Goal: Task Accomplishment & Management: Use online tool/utility

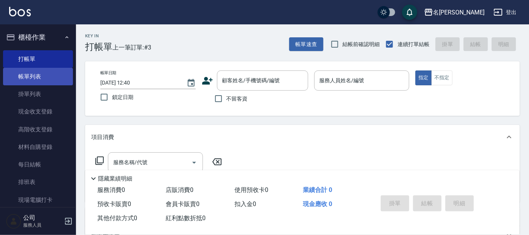
click at [48, 68] on link "帳單列表" at bounding box center [38, 76] width 70 height 17
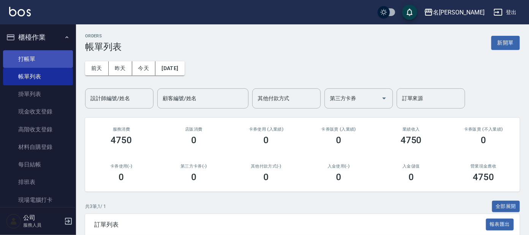
click at [61, 53] on link "打帳單" at bounding box center [38, 58] width 70 height 17
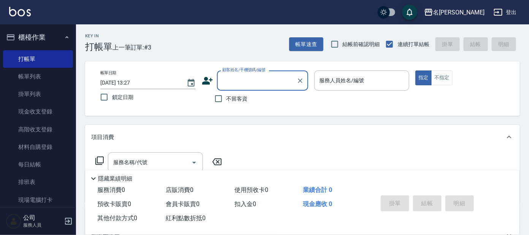
drag, startPoint x: 254, startPoint y: 77, endPoint x: 258, endPoint y: 73, distance: 5.9
click at [255, 76] on input "顧客姓名/手機號碼/編號" at bounding box center [257, 80] width 73 height 13
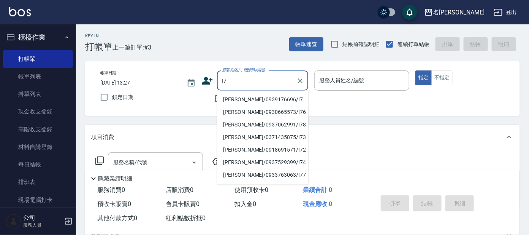
click at [270, 100] on li "[PERSON_NAME]/0939176696/I7" at bounding box center [262, 100] width 91 height 13
type input "[PERSON_NAME]/0939176696/I7"
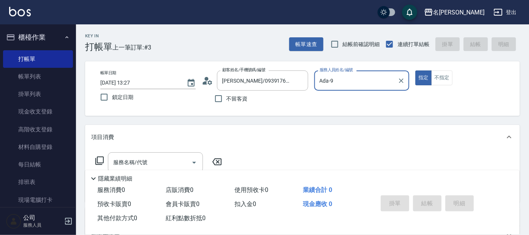
type input "Ada-9"
drag, startPoint x: 146, startPoint y: 168, endPoint x: 150, endPoint y: 161, distance: 8.0
click at [146, 168] on input "服務名稱/代號" at bounding box center [149, 162] width 77 height 13
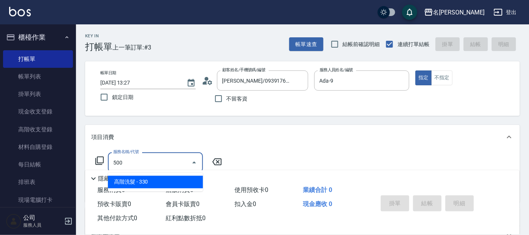
click at [160, 177] on span "高階洗髮 - 330" at bounding box center [155, 182] width 95 height 13
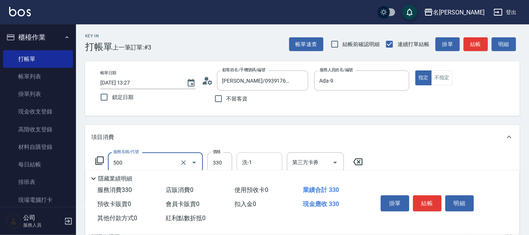
type input "高階洗髮(500)"
drag, startPoint x: 261, startPoint y: 160, endPoint x: 263, endPoint y: 154, distance: 6.3
click at [261, 159] on input "洗-1" at bounding box center [259, 162] width 39 height 13
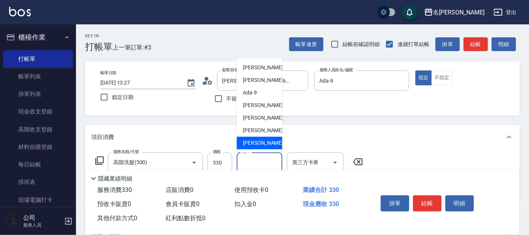
scroll to position [47, 0]
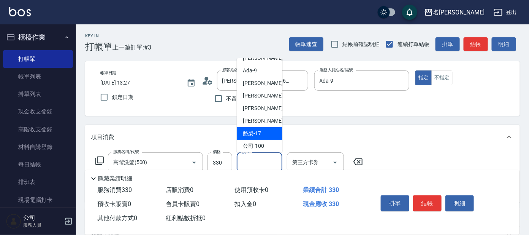
click at [258, 131] on span "酪梨 -17" at bounding box center [252, 133] width 18 height 8
type input "酪梨-17"
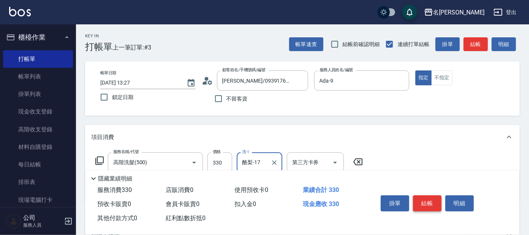
drag, startPoint x: 434, startPoint y: 198, endPoint x: 431, endPoint y: 196, distance: 4.1
click at [434, 198] on button "結帳" at bounding box center [427, 203] width 29 height 16
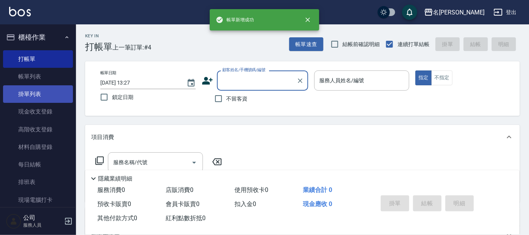
click at [52, 88] on link "掛單列表" at bounding box center [38, 93] width 70 height 17
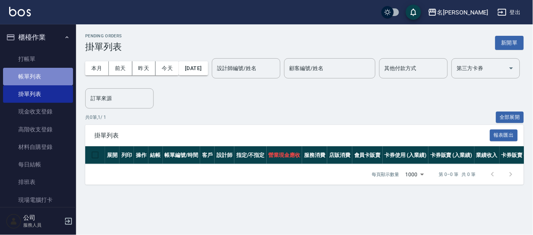
click at [47, 73] on link "帳單列表" at bounding box center [38, 76] width 70 height 17
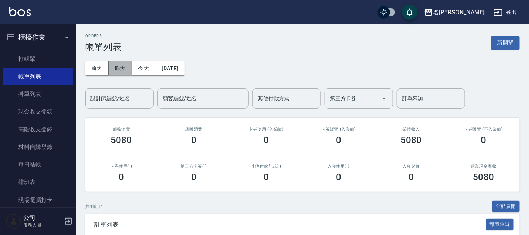
click at [117, 66] on button "昨天" at bounding box center [121, 68] width 24 height 14
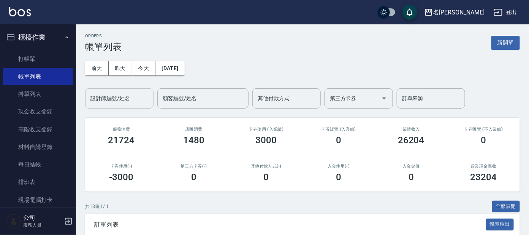
click at [132, 98] on input "設計師編號/姓名" at bounding box center [120, 98] width 62 height 13
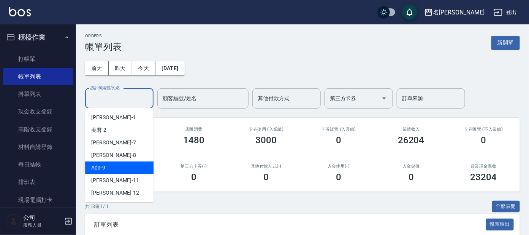
click at [141, 167] on div "Ada -9" at bounding box center [119, 167] width 68 height 13
type input "Ada-9"
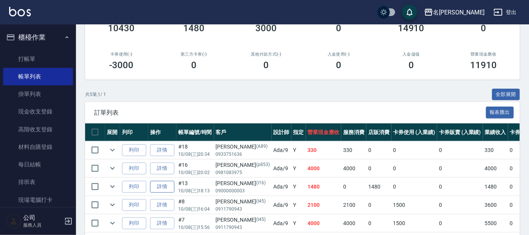
scroll to position [142, 0]
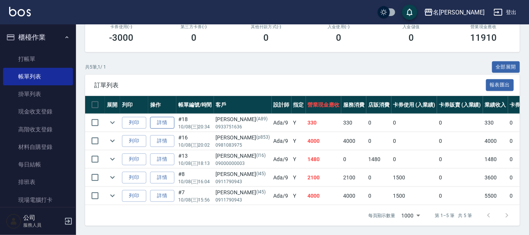
click at [160, 118] on link "詳情" at bounding box center [162, 123] width 24 height 12
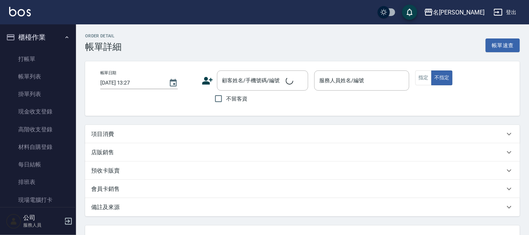
type input "[DATE] 20:34"
type input "Ada-9"
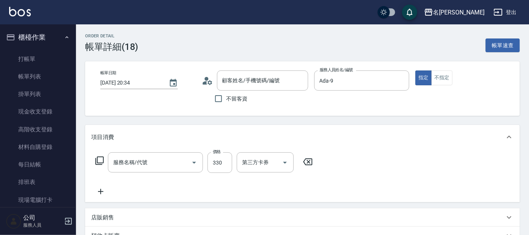
type input "[PERSON_NAME]/0933751636/A89"
type input "高階洗髮(500)"
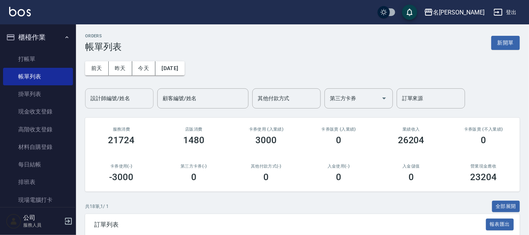
click at [125, 104] on div "設計師編號/姓名" at bounding box center [119, 98] width 68 height 20
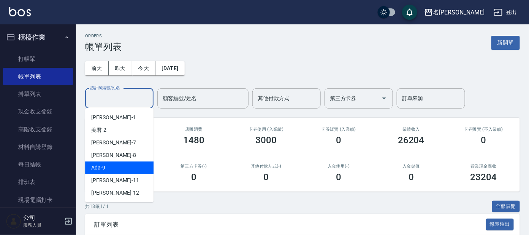
click at [117, 168] on div "Ada -9" at bounding box center [119, 167] width 68 height 13
type input "Ada-9"
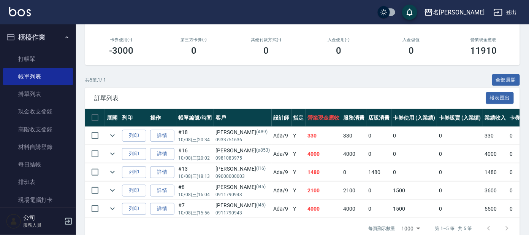
scroll to position [142, 0]
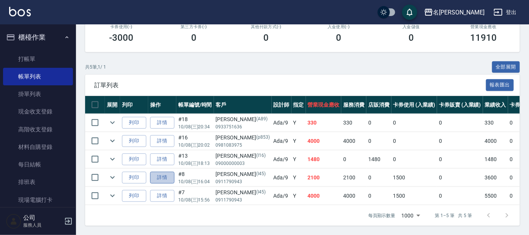
click at [170, 172] on link "詳情" at bounding box center [162, 177] width 24 height 12
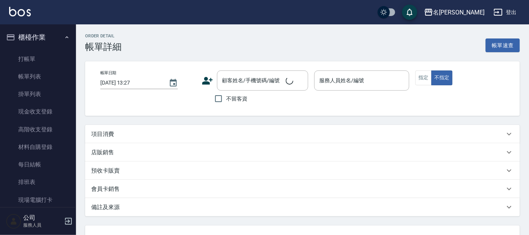
type input "[DATE] 16:04"
type input "Ada-9"
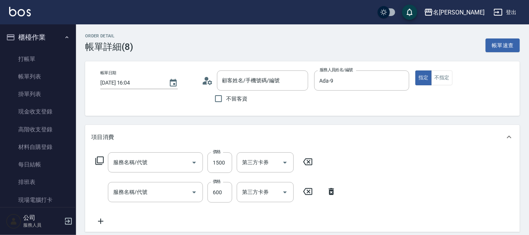
type input "[PERSON_NAME]/0911790943/I45"
type input "結構護髮包套3送1(1/1)"
type input "頭皮全療程(102)"
type input "剪髮 講師級設計師(300)"
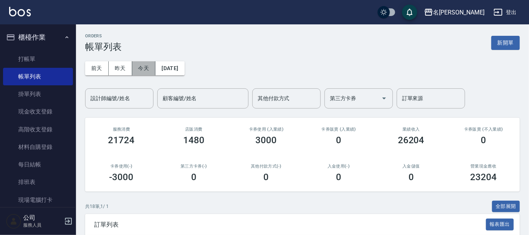
click at [142, 65] on button "今天" at bounding box center [144, 68] width 24 height 14
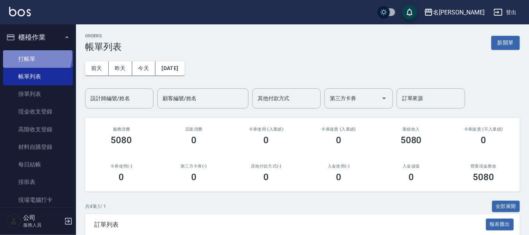
click at [35, 55] on link "打帳單" at bounding box center [38, 58] width 70 height 17
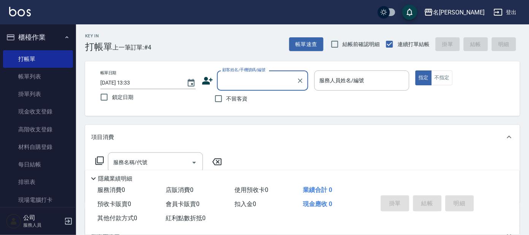
click at [234, 78] on input "顧客姓名/手機號碼/編號" at bounding box center [257, 80] width 73 height 13
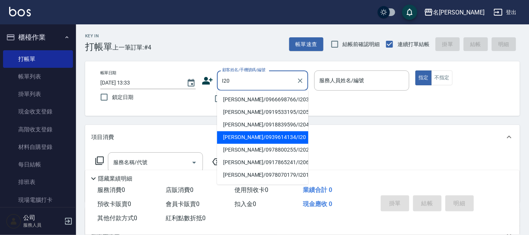
click at [255, 136] on li "[PERSON_NAME]/0939614134/I20" at bounding box center [262, 137] width 91 height 13
type input "[PERSON_NAME]/0939614134/I20"
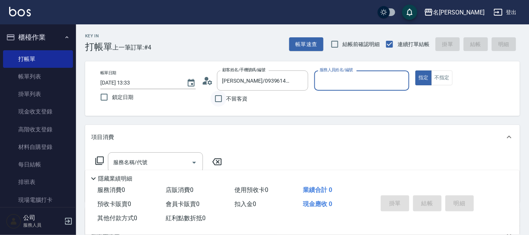
type input "Ada-9"
click at [209, 77] on icon at bounding box center [207, 80] width 11 height 11
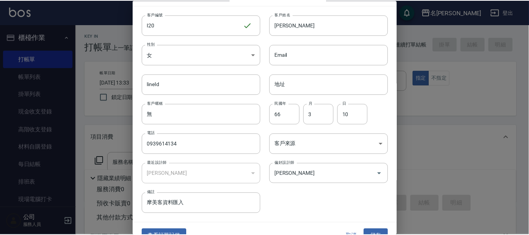
scroll to position [29, 0]
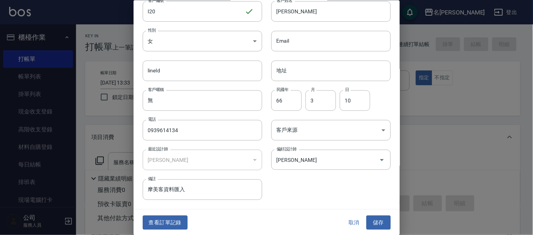
click at [179, 219] on button "查看訂單記錄" at bounding box center [165, 222] width 45 height 14
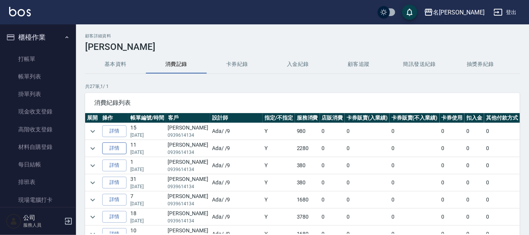
click at [114, 145] on link "詳情" at bounding box center [114, 148] width 24 height 12
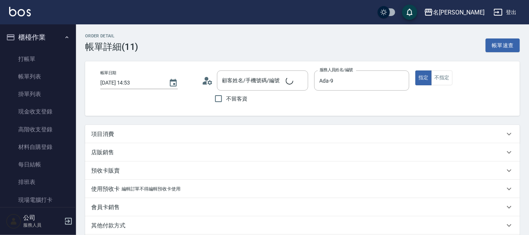
type input "[DATE] 14:53"
type input "Ada-9"
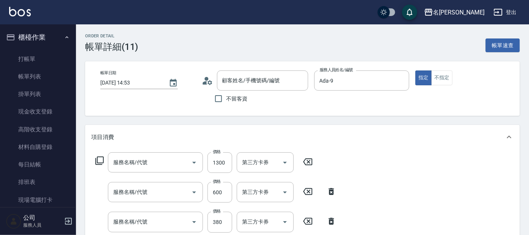
type input "[PERSON_NAME]/0939614134/I20"
type input "染髮-髮根(403)"
type input "剪髮 講師級設計師(300)"
type input "舒壓+洗髮+養髮(518)"
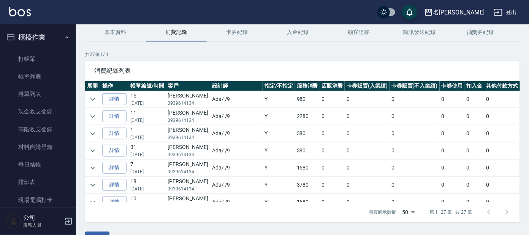
scroll to position [47, 0]
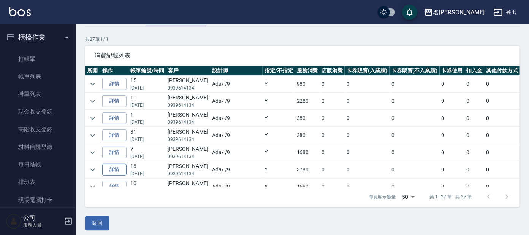
click at [115, 171] on link "詳情" at bounding box center [114, 170] width 24 height 12
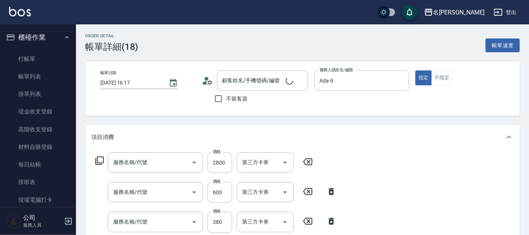
type input "[DATE] 16:17"
type input "Ada-9"
type input "染髮(400)"
type input "剪髮 講師級設計師(300)"
type input "舒壓+洗髮+養髮(518)"
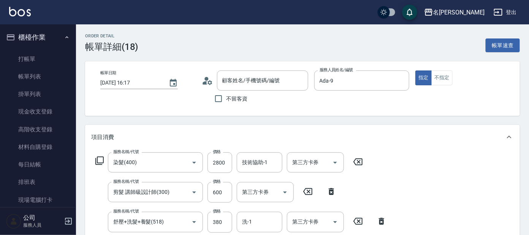
type input "[PERSON_NAME]/0939614134/I20"
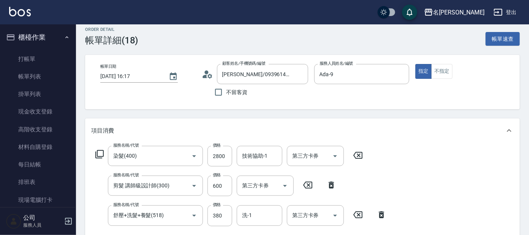
scroll to position [95, 0]
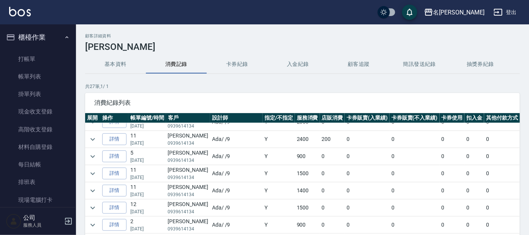
scroll to position [285, 0]
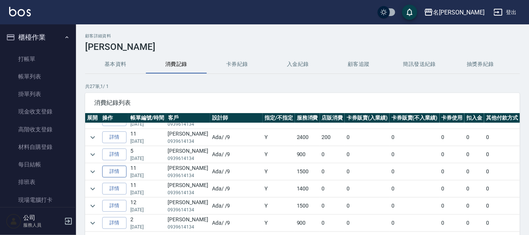
click at [120, 172] on link "詳情" at bounding box center [114, 171] width 24 height 12
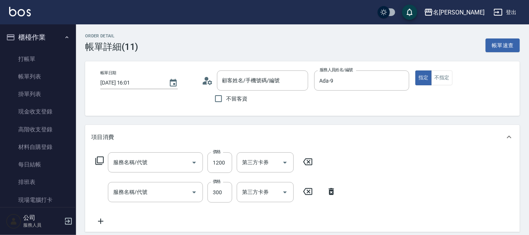
type input "[DATE] 16:01"
type input "Ada-9"
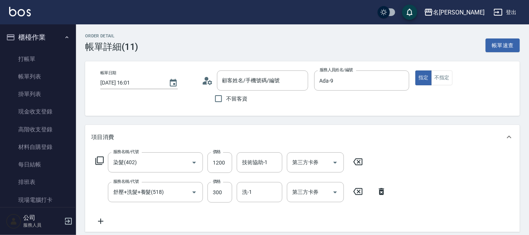
type input "染髮(402)"
type input "舒壓+洗髮+養髮(518)"
type input "[PERSON_NAME]/0939614134/I20"
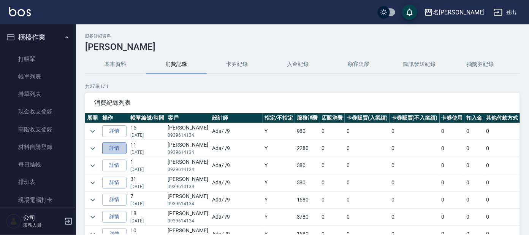
click at [118, 149] on link "詳情" at bounding box center [114, 148] width 24 height 12
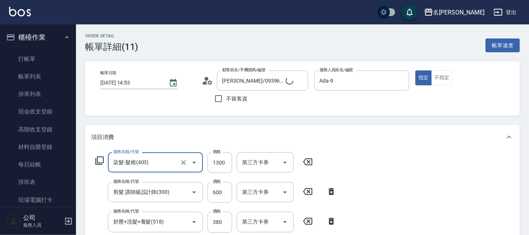
type input "[PERSON_NAME]/0939614134/I20"
